Goal: Information Seeking & Learning: Learn about a topic

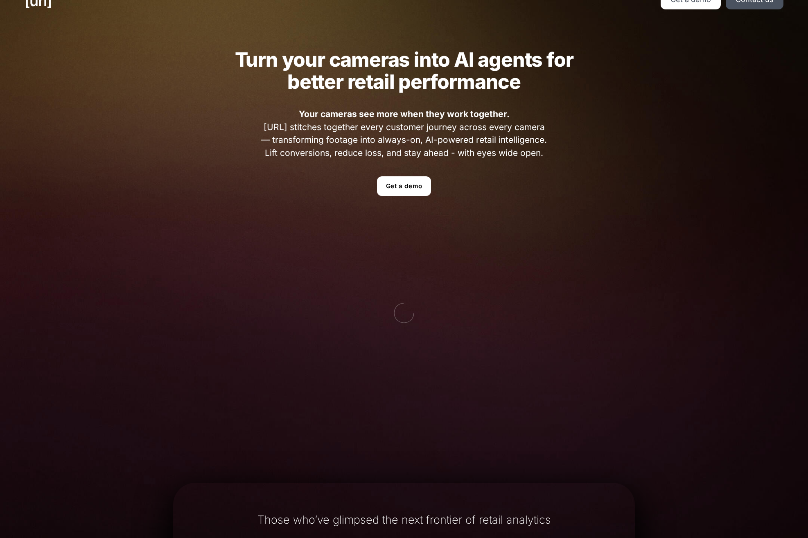
scroll to position [20, 0]
click at [408, 183] on link "Get a demo" at bounding box center [404, 186] width 54 height 20
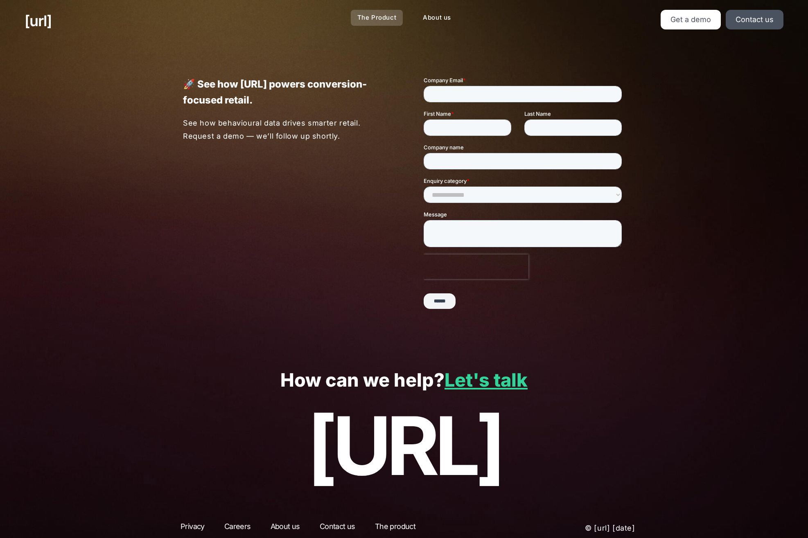
click at [382, 19] on link "The Product" at bounding box center [377, 18] width 52 height 16
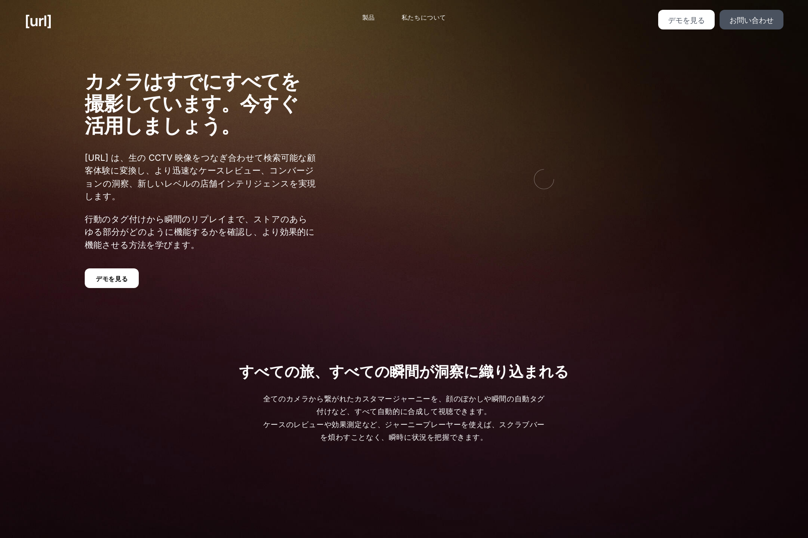
click at [414, 277] on div "カメラはすでにすべてを撮影しています。今すぐ活用しましょう。 [URL] は、生の CCTV 映像をつなぎ合わせて検索可能な顧客体験に変換し、より迅速なケース…" at bounding box center [404, 180] width 688 height 258
click at [365, 12] on link "製品" at bounding box center [369, 18] width 26 height 16
